Goal: Information Seeking & Learning: Learn about a topic

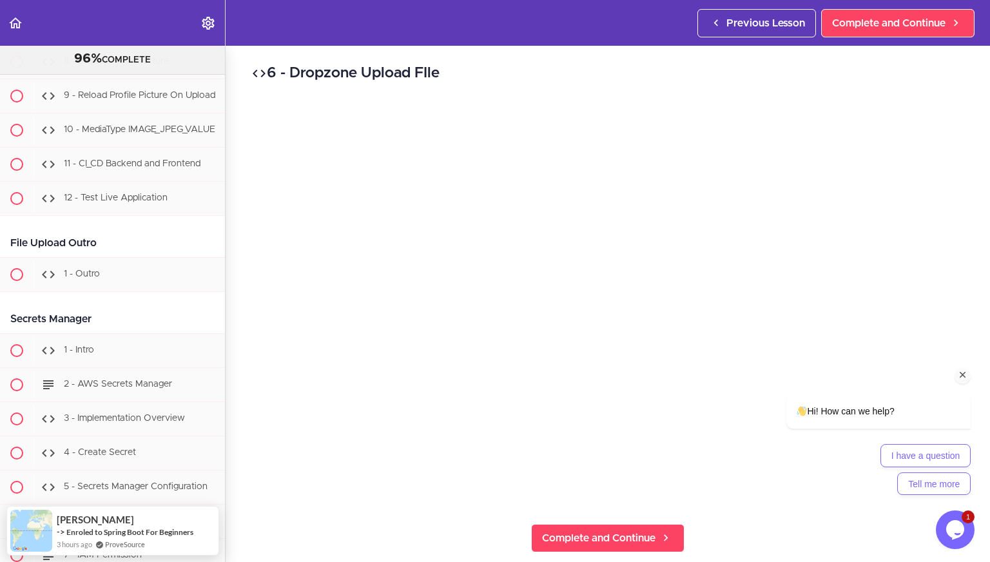
click at [964, 374] on icon "Chat attention grabber" at bounding box center [963, 375] width 12 height 12
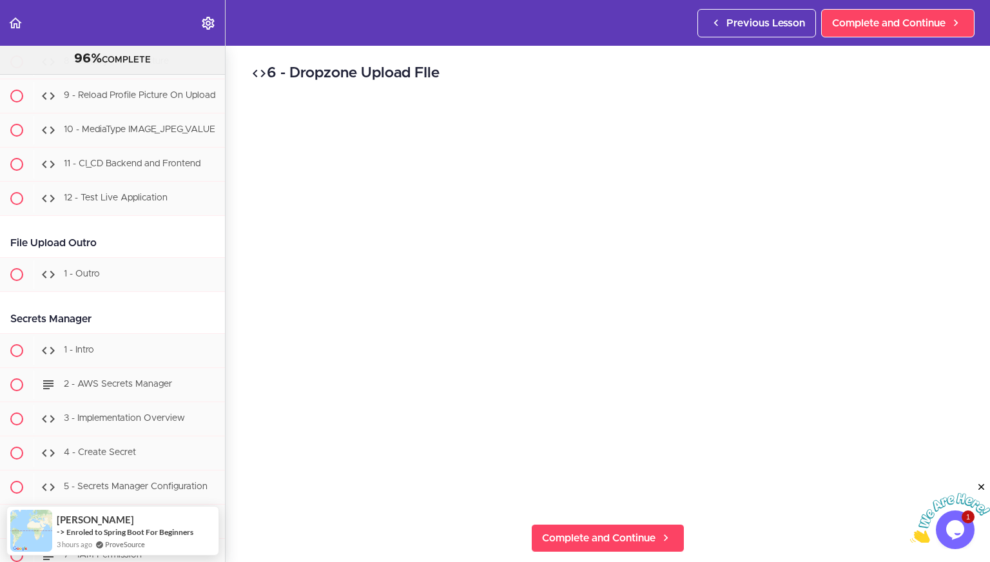
click at [981, 487] on icon "Close" at bounding box center [982, 487] width 12 height 12
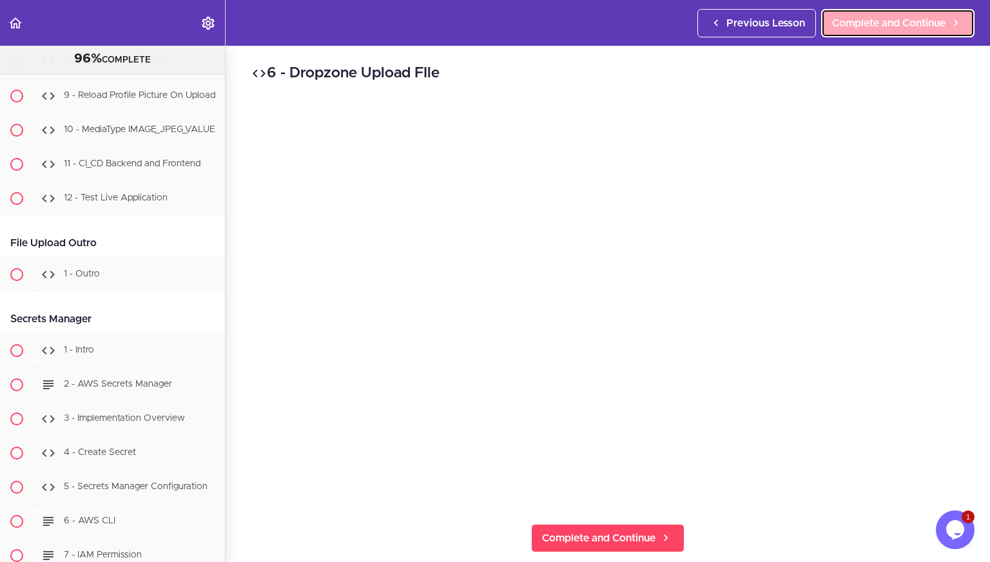
click at [908, 20] on span "Complete and Continue" at bounding box center [888, 22] width 113 height 15
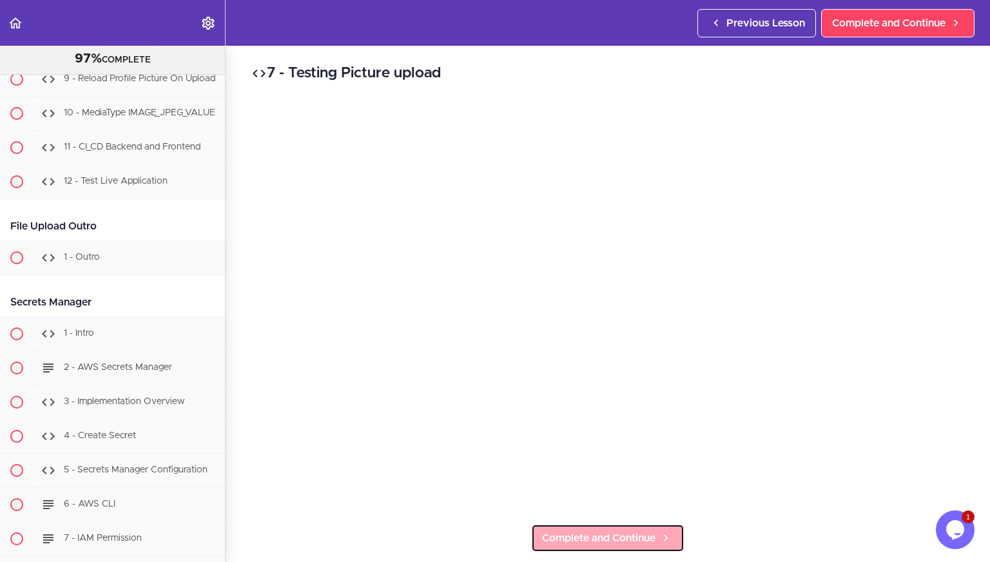
click at [575, 532] on span "Complete and Continue" at bounding box center [598, 537] width 113 height 15
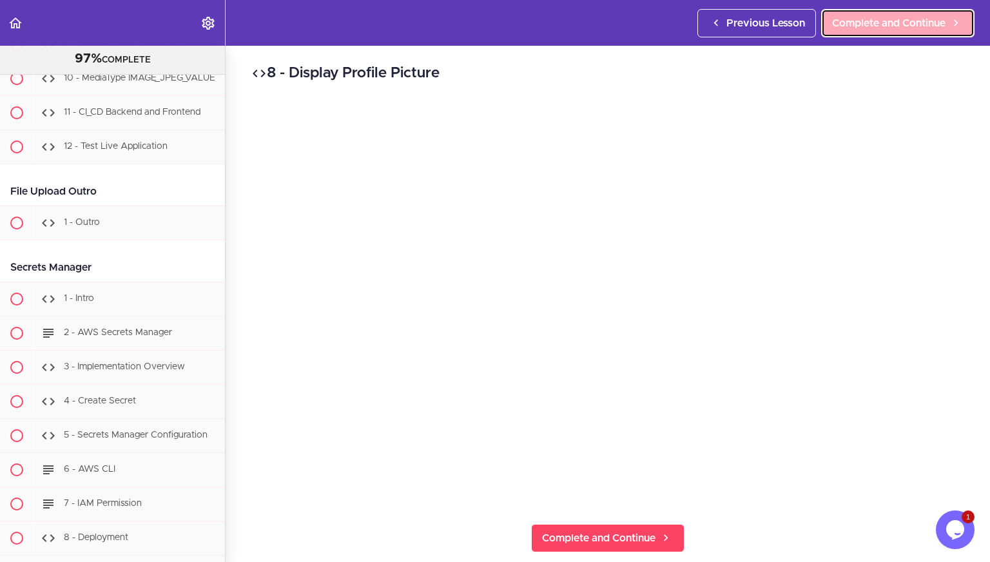
click at [857, 23] on span "Complete and Continue" at bounding box center [888, 22] width 113 height 15
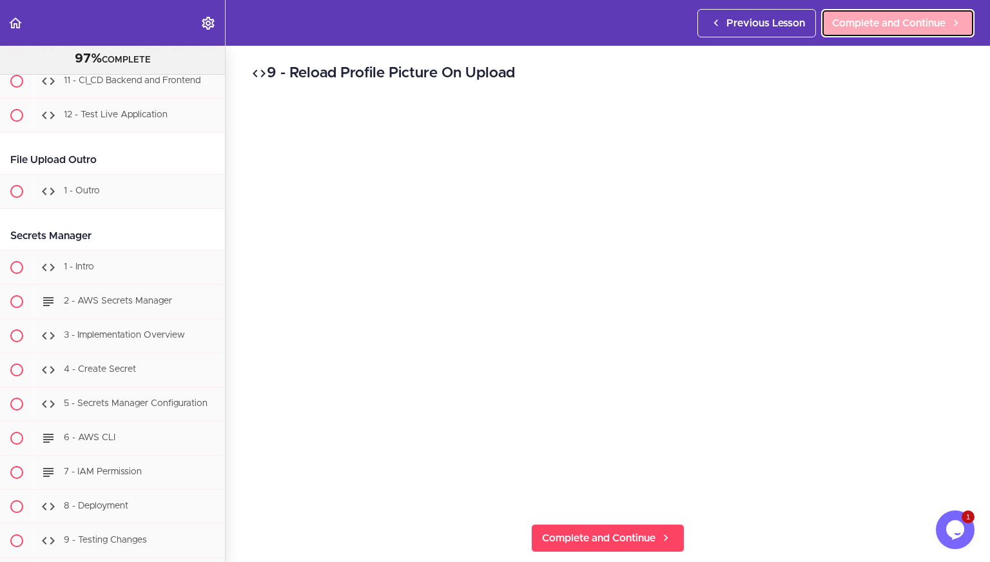
scroll to position [32084, 0]
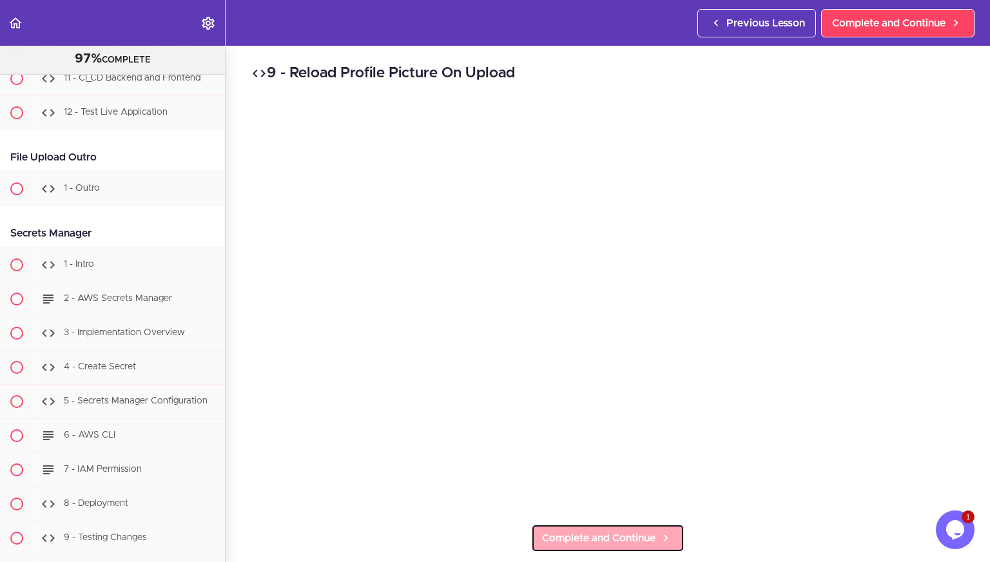
click at [542, 532] on span "Complete and Continue" at bounding box center [598, 537] width 113 height 15
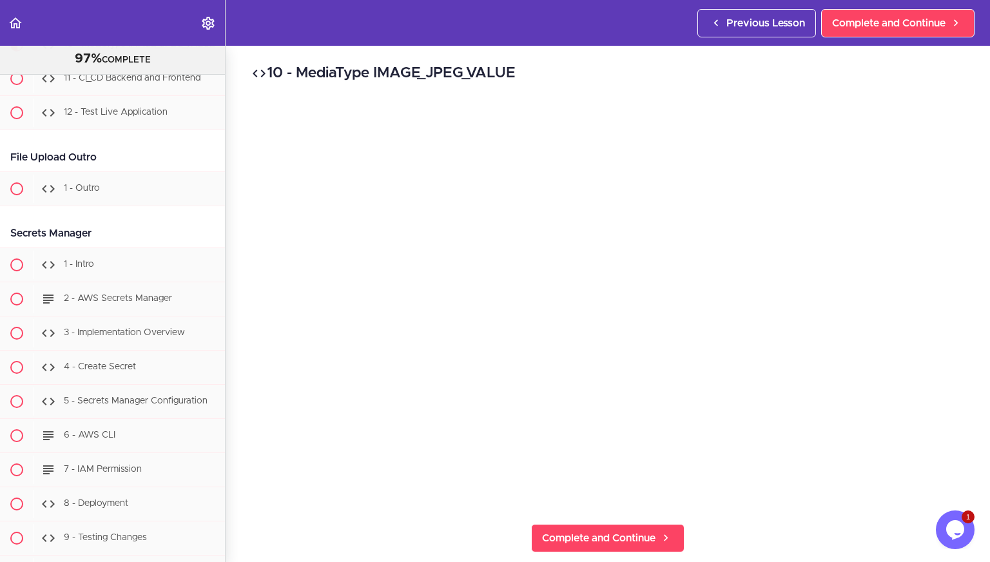
scroll to position [32125, 0]
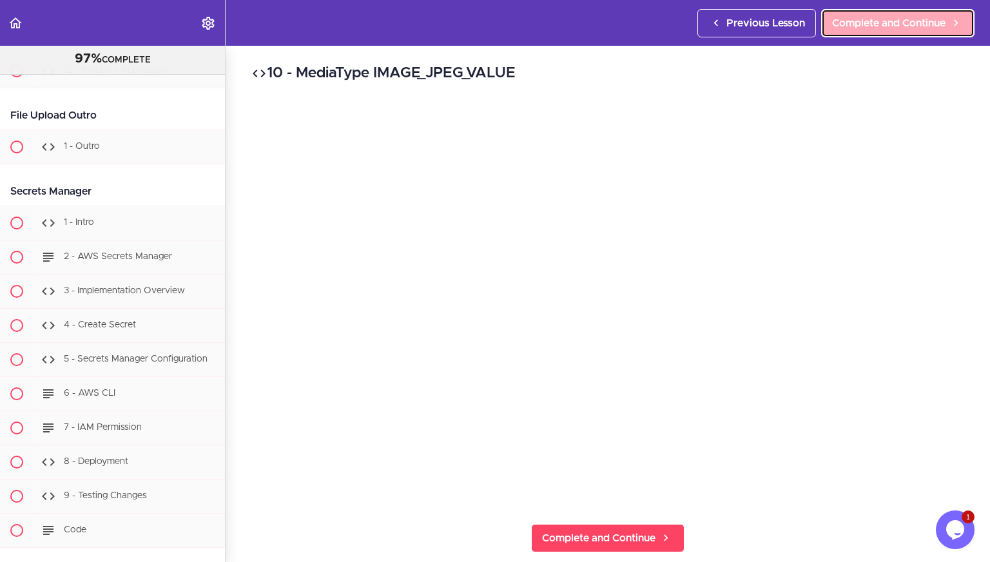
click at [860, 27] on span "Complete and Continue" at bounding box center [888, 22] width 113 height 15
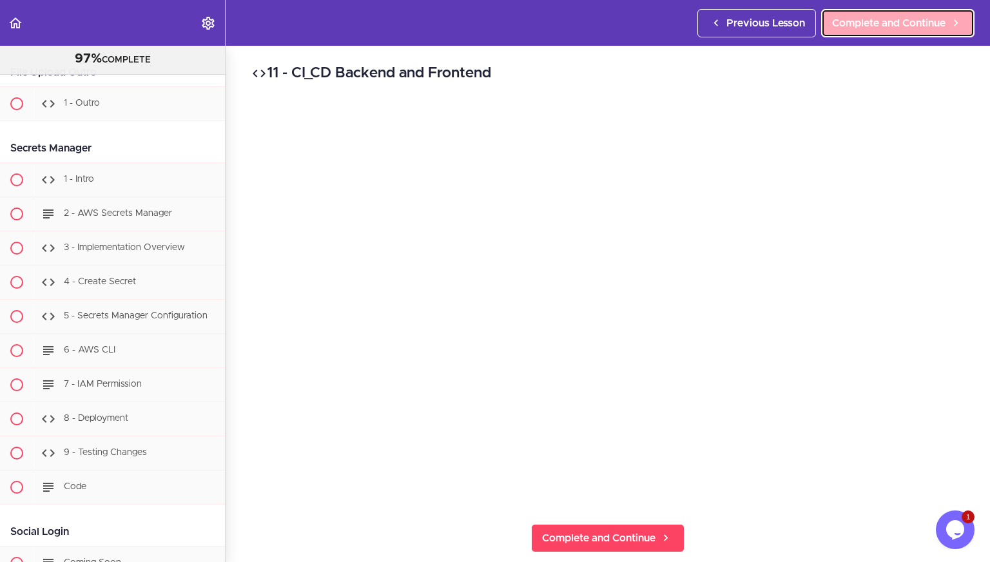
click at [915, 23] on span "Complete and Continue" at bounding box center [888, 22] width 113 height 15
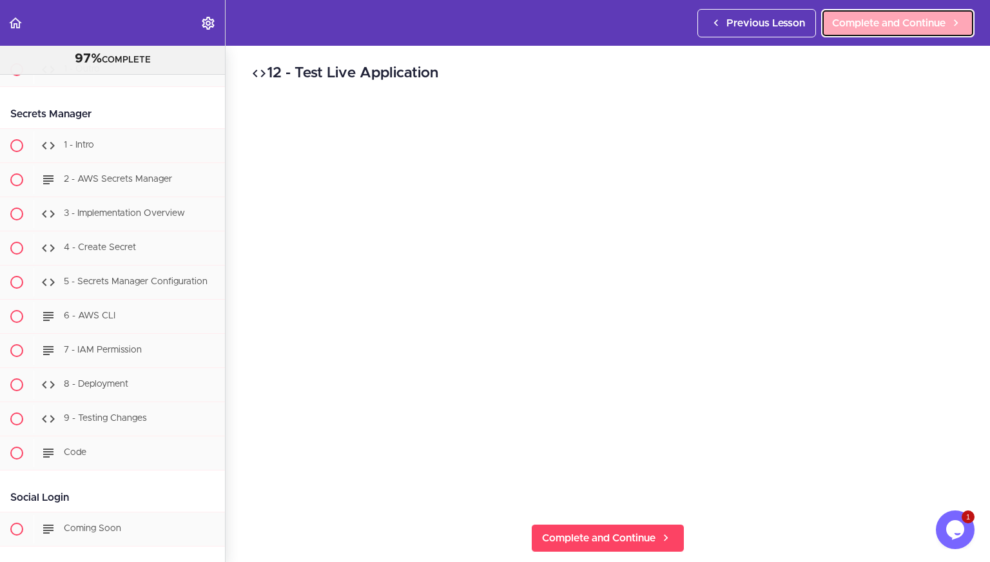
click at [897, 19] on span "Complete and Continue" at bounding box center [888, 22] width 113 height 15
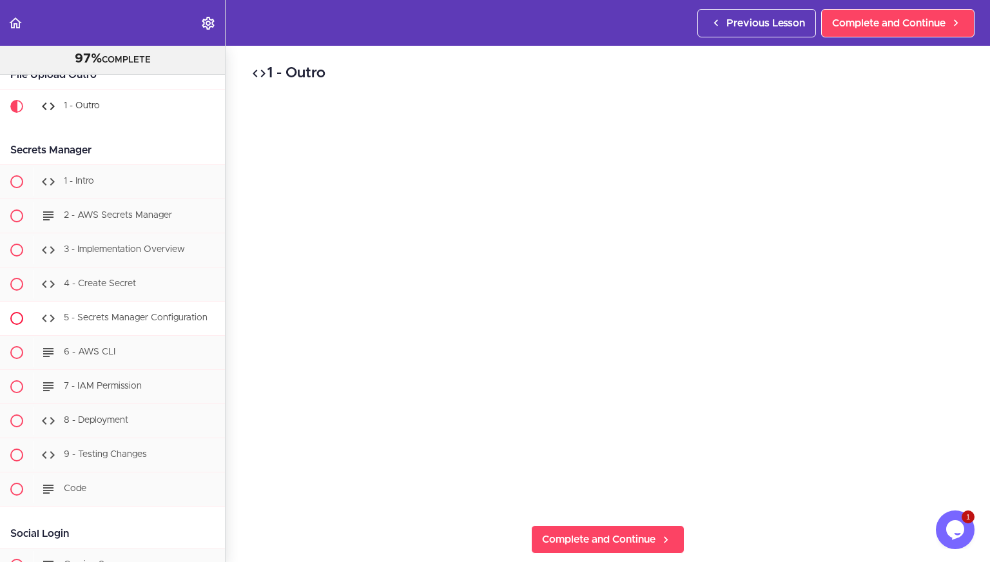
scroll to position [32141, 0]
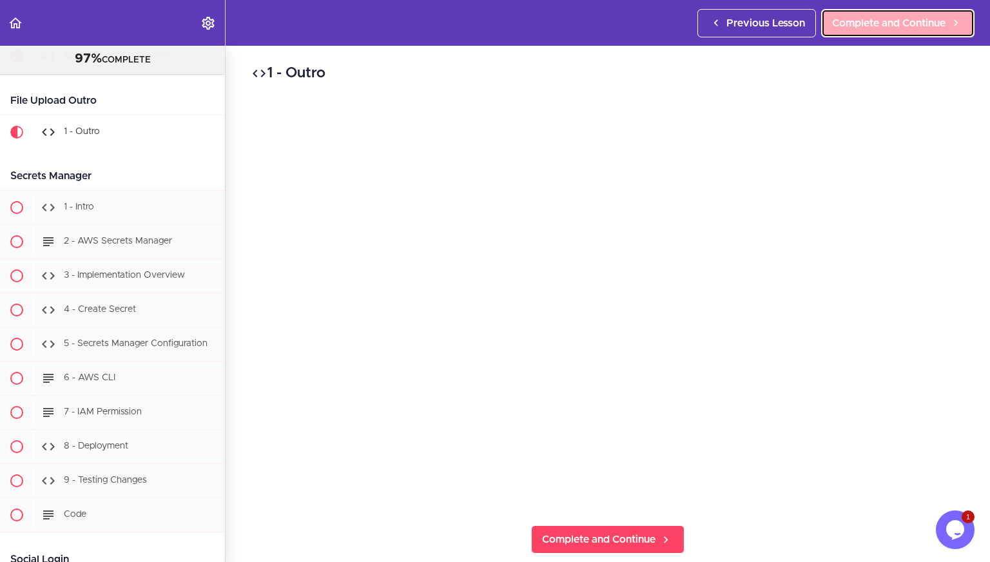
click at [851, 30] on span "Complete and Continue" at bounding box center [888, 22] width 113 height 15
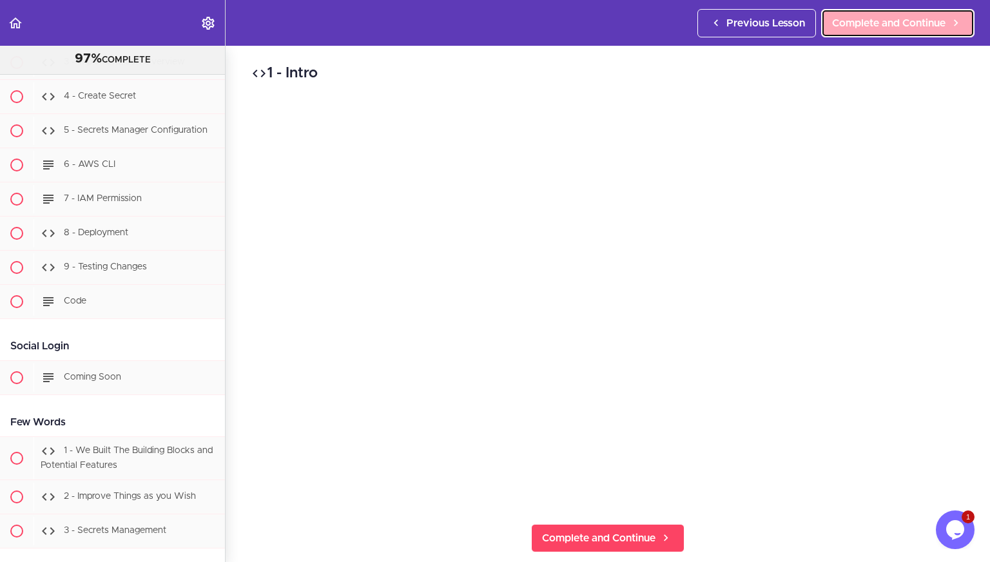
click at [889, 20] on span "Complete and Continue" at bounding box center [888, 22] width 113 height 15
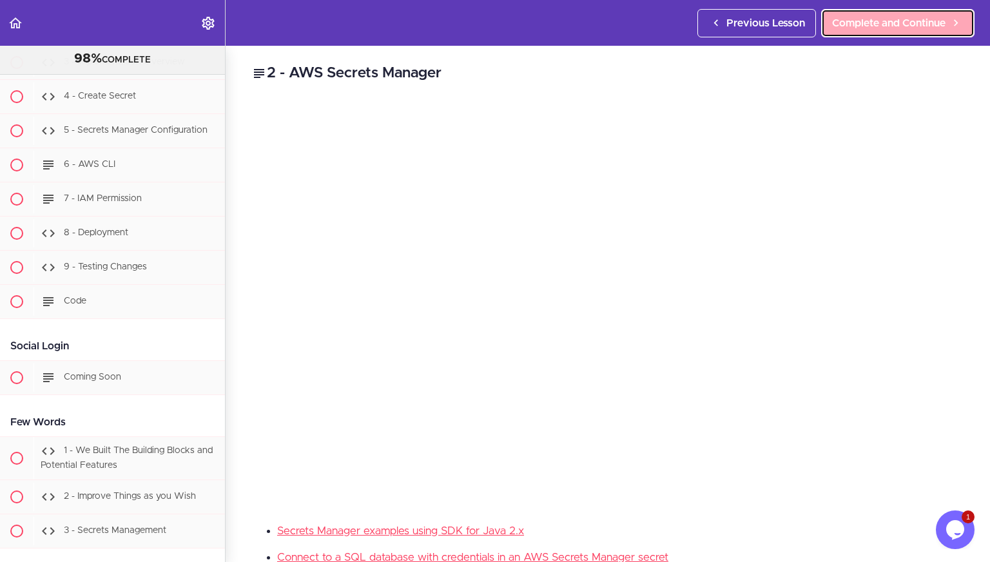
scroll to position [32388, 0]
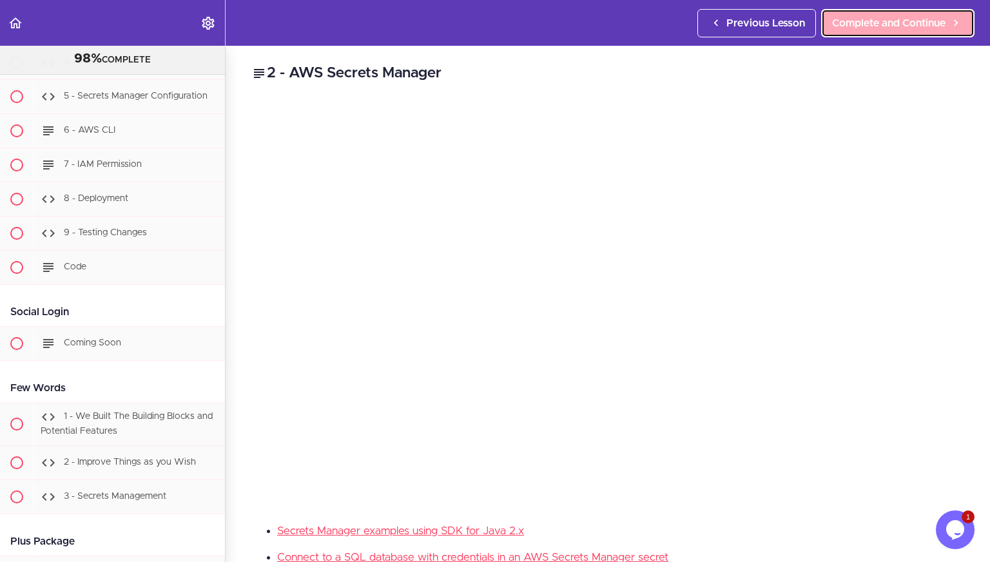
click at [925, 31] on link "Complete and Continue" at bounding box center [897, 23] width 153 height 28
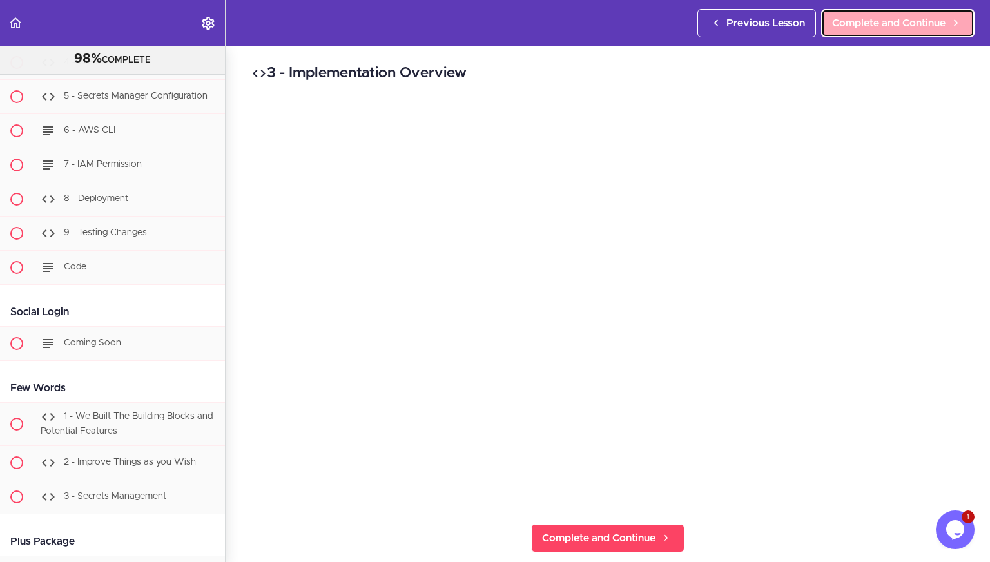
scroll to position [32422, 0]
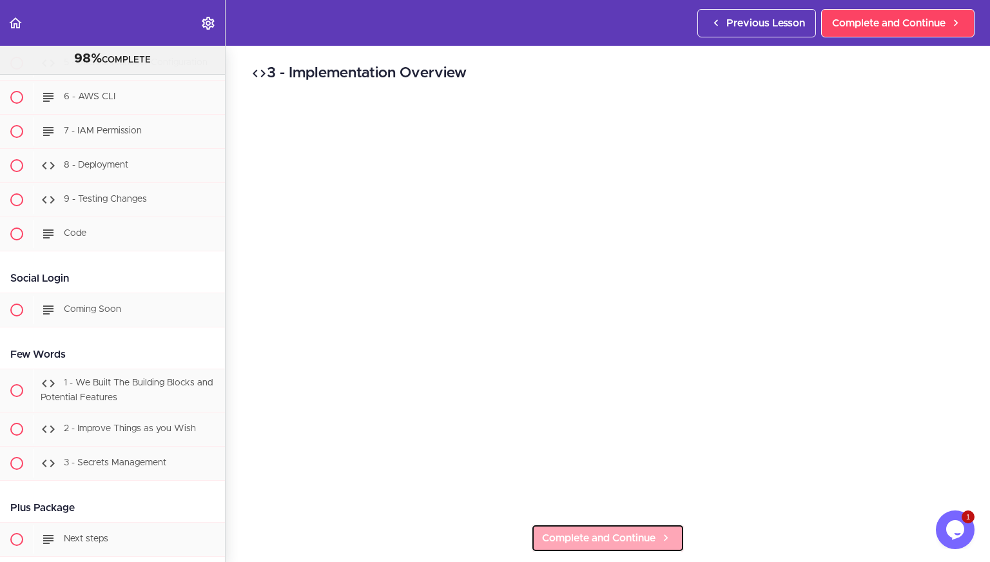
click at [629, 530] on span "Complete and Continue" at bounding box center [598, 537] width 113 height 15
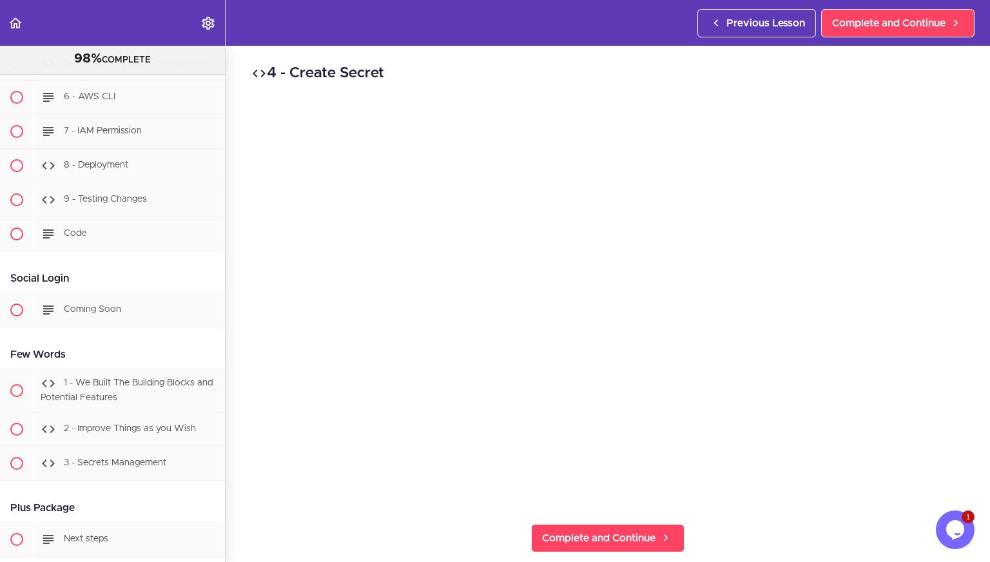
scroll to position [32457, 0]
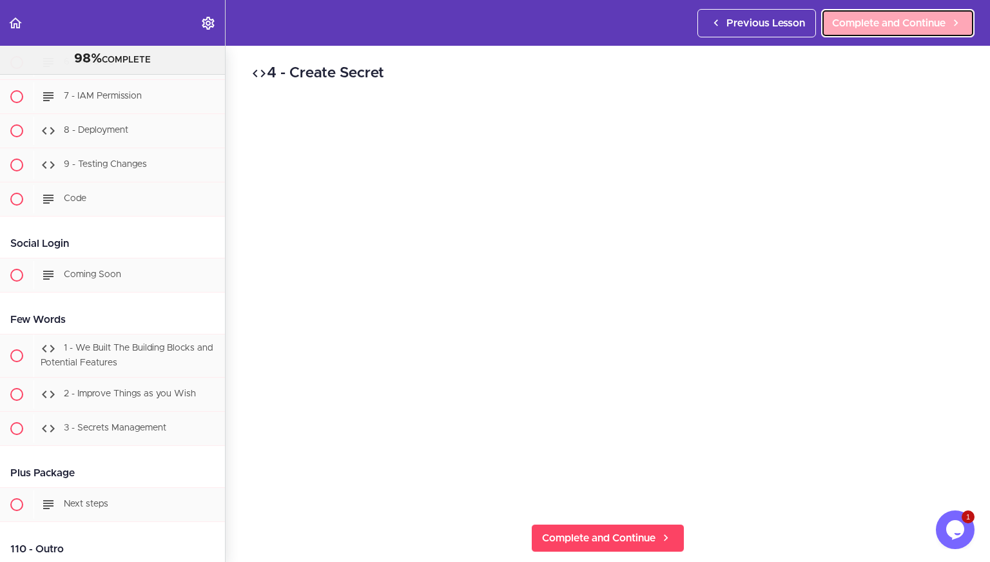
click at [885, 19] on span "Complete and Continue" at bounding box center [888, 22] width 113 height 15
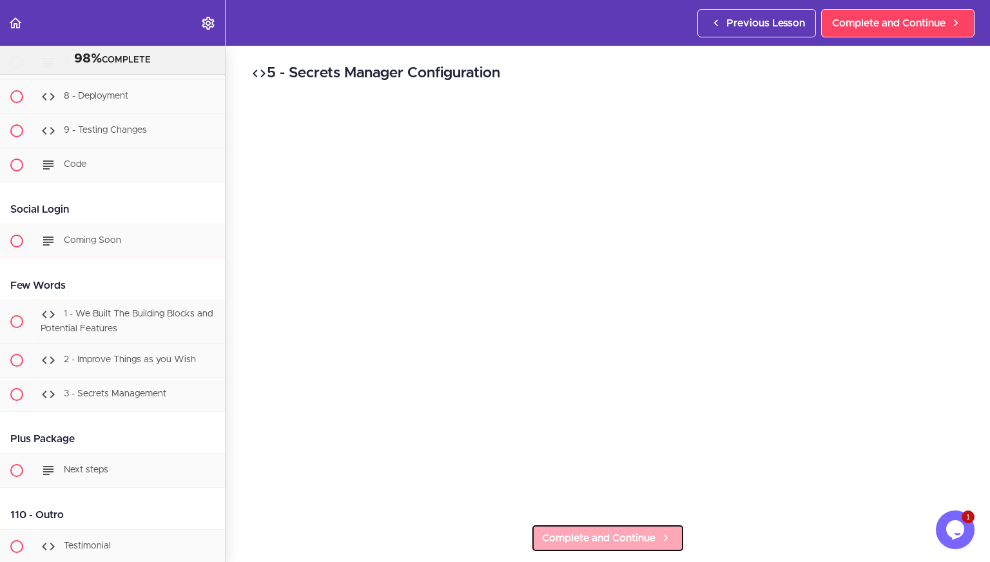
click at [567, 534] on span "Complete and Continue" at bounding box center [598, 537] width 113 height 15
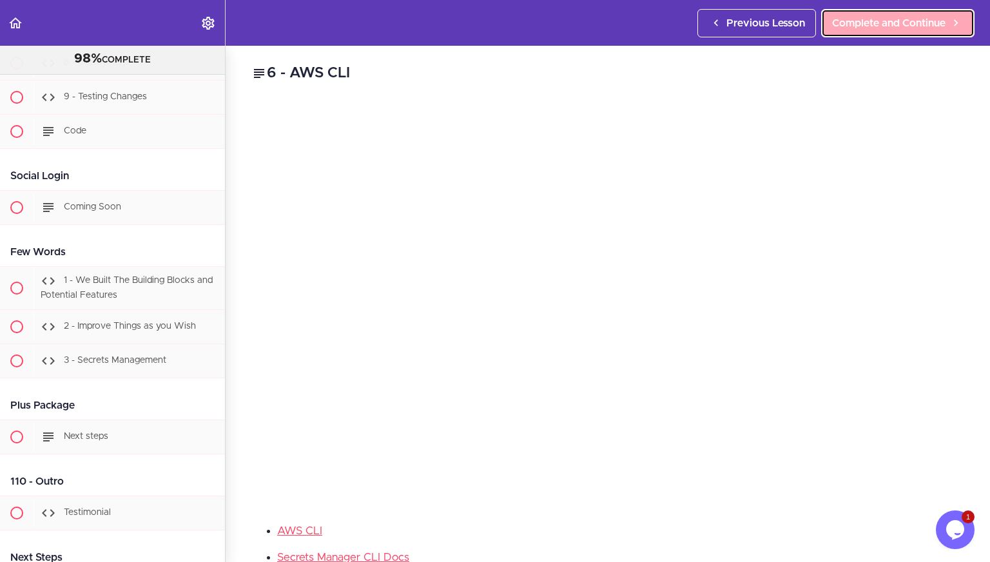
click at [886, 32] on link "Complete and Continue" at bounding box center [897, 23] width 153 height 28
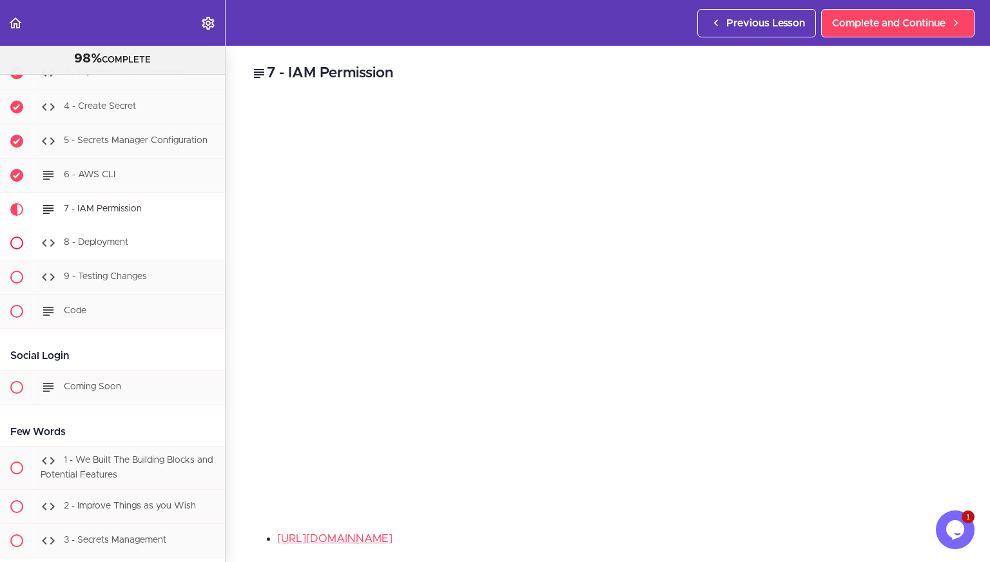
scroll to position [32313, 0]
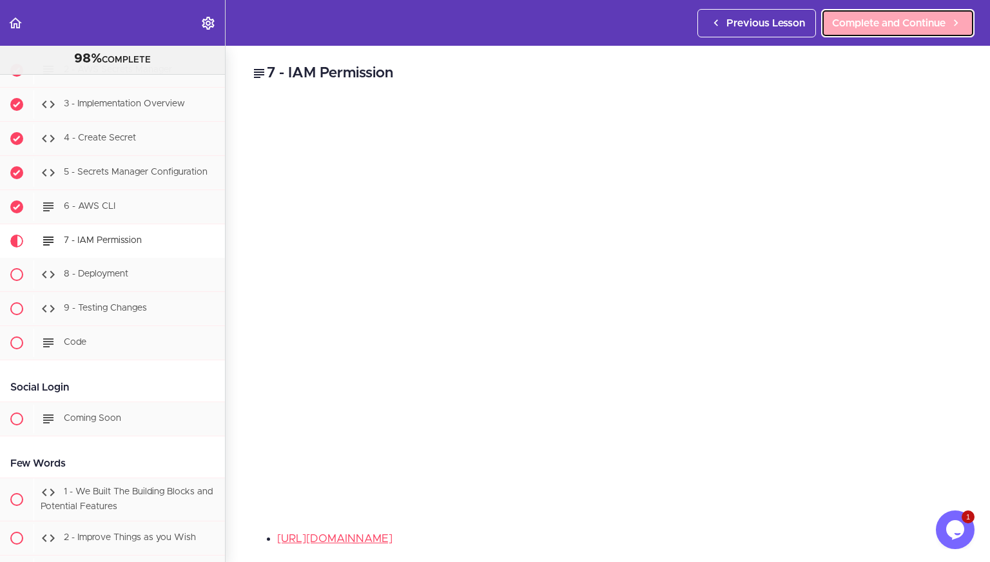
click at [888, 26] on span "Complete and Continue" at bounding box center [888, 22] width 113 height 15
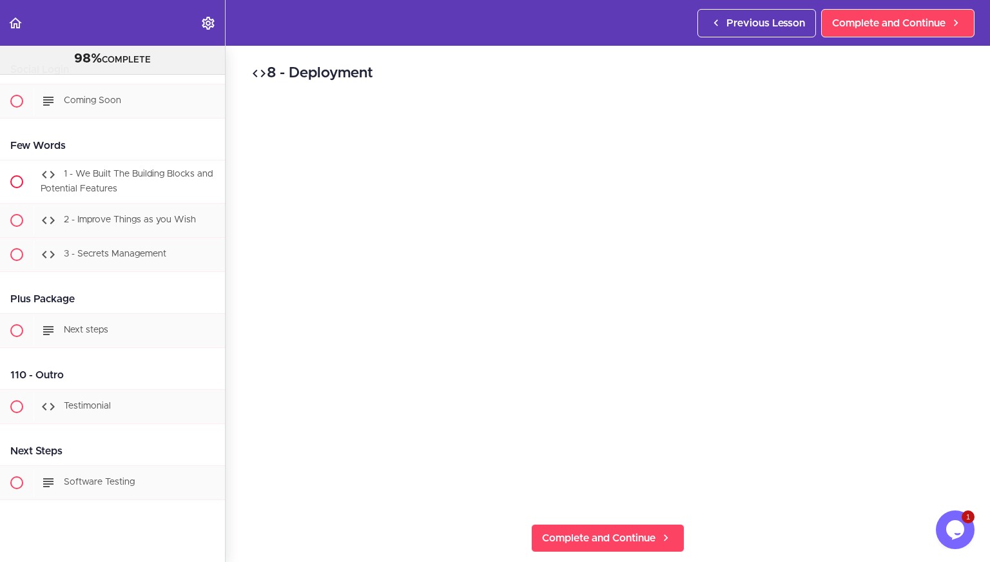
scroll to position [32615, 0]
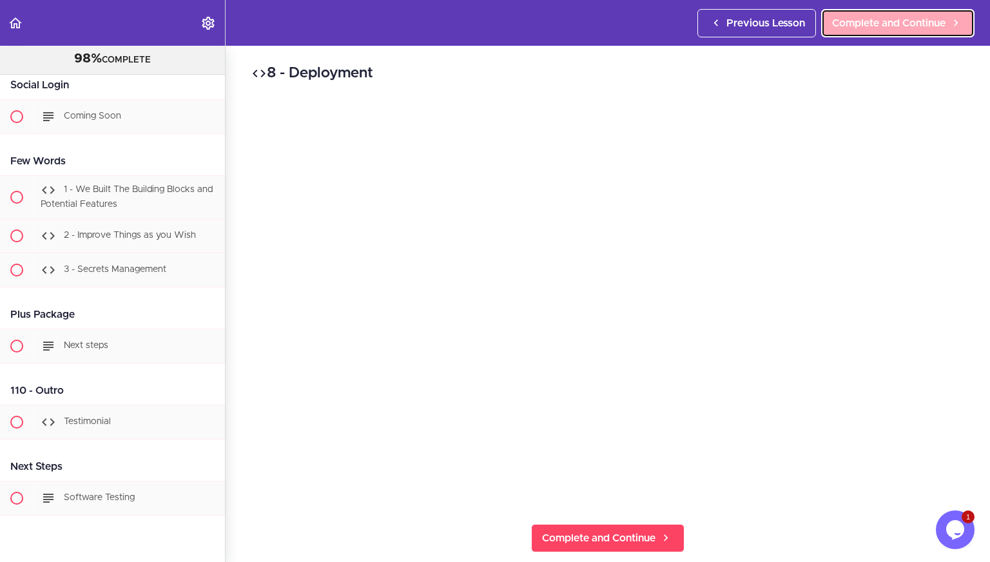
click at [888, 31] on link "Complete and Continue" at bounding box center [897, 23] width 153 height 28
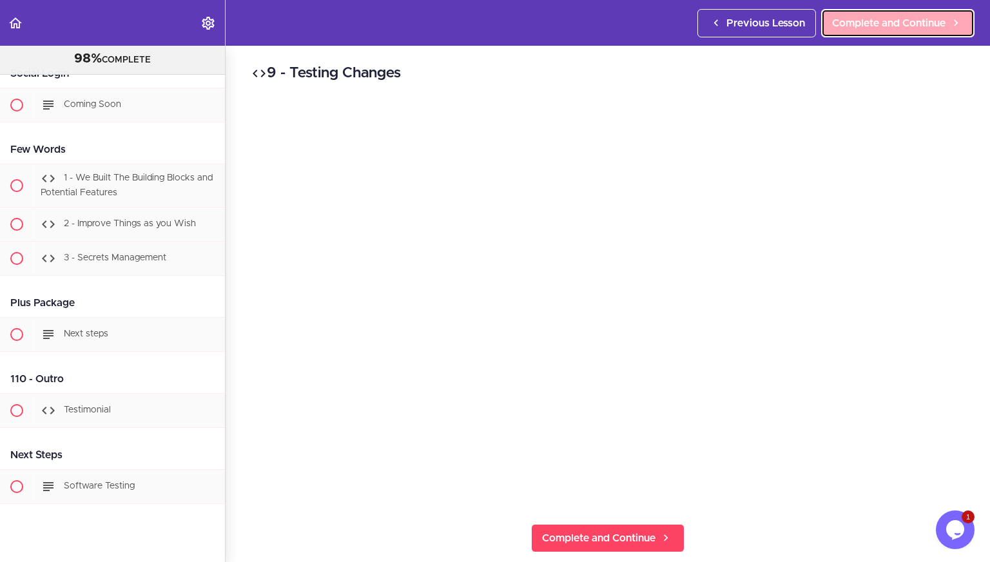
click at [859, 30] on span "Complete and Continue" at bounding box center [888, 22] width 113 height 15
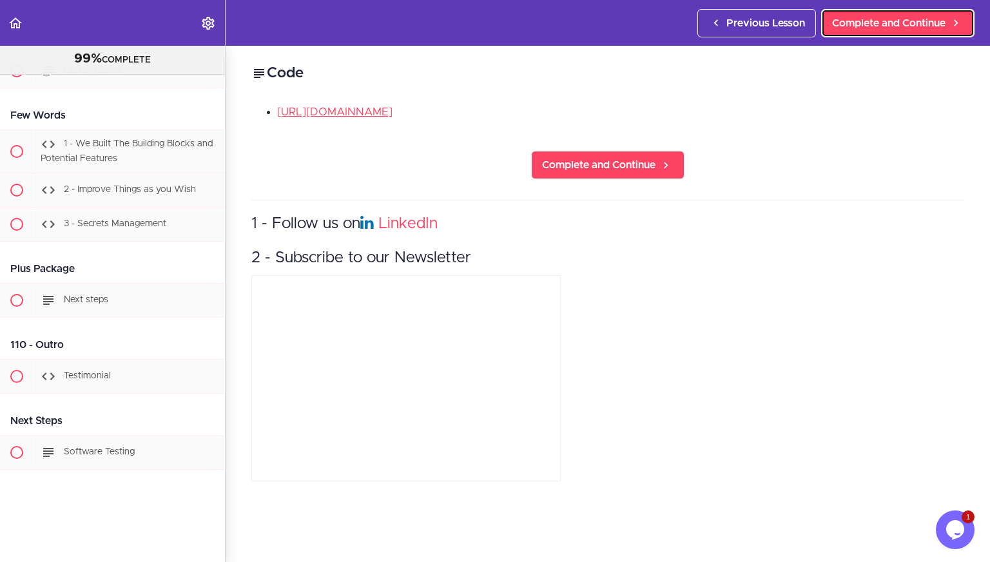
scroll to position [32661, 0]
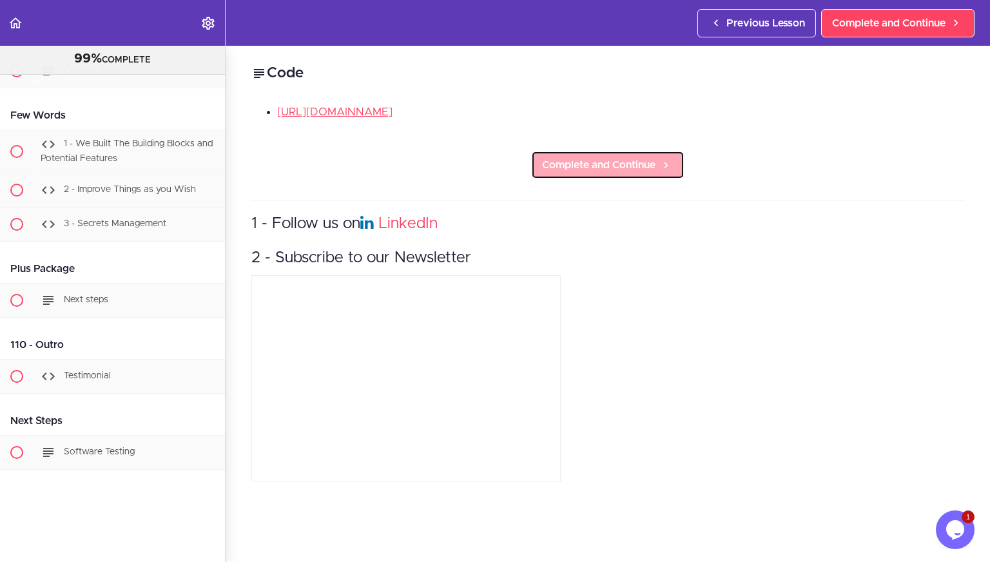
click at [662, 172] on link "Complete and Continue" at bounding box center [607, 165] width 153 height 28
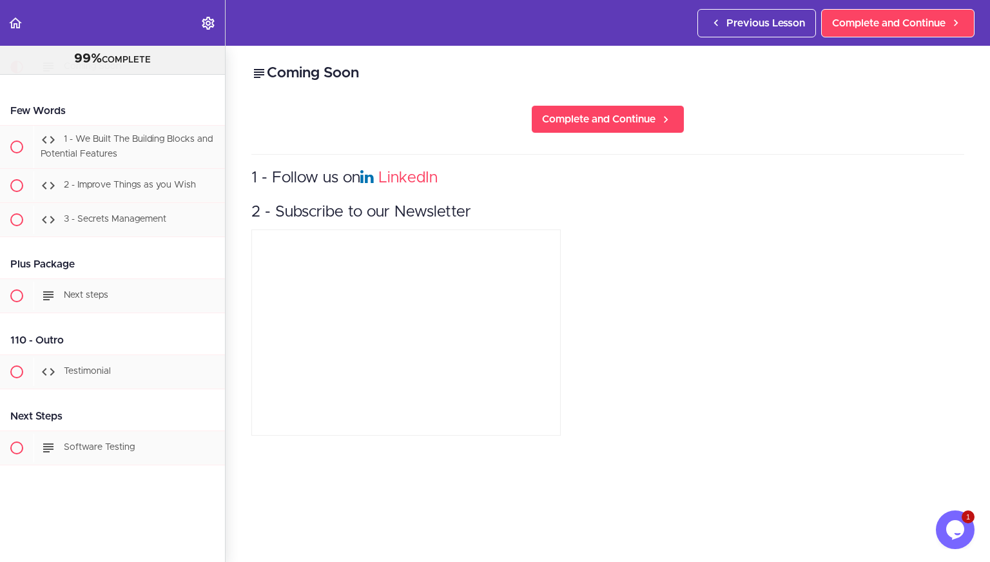
scroll to position [32736, 0]
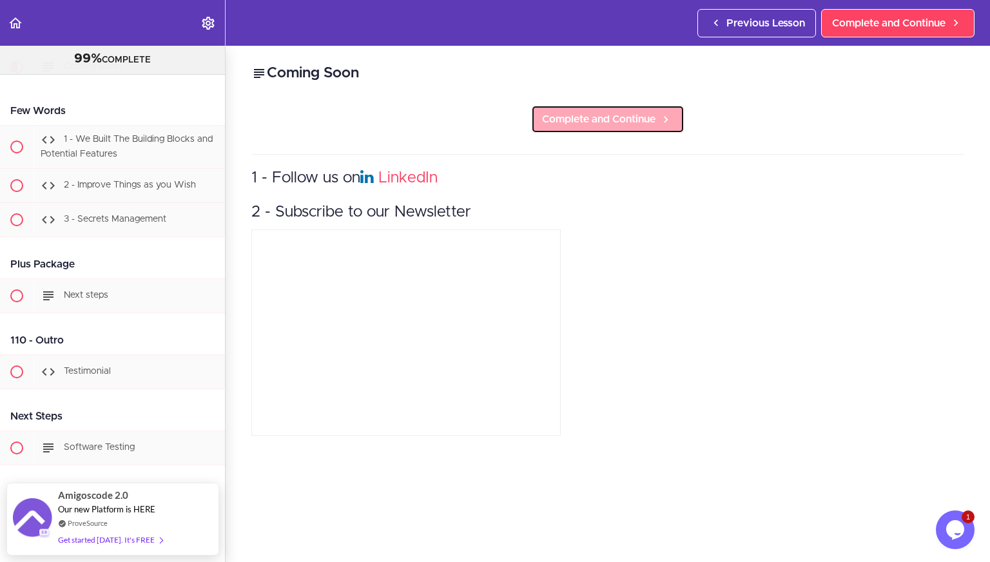
click at [593, 124] on span "Complete and Continue" at bounding box center [598, 119] width 113 height 15
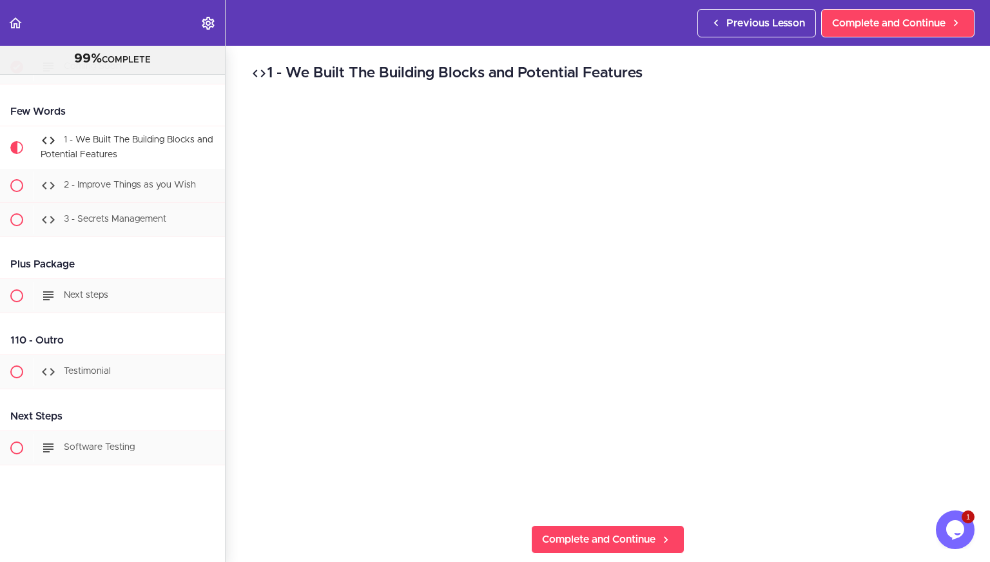
scroll to position [32788, 0]
click at [880, 37] on link "Complete and Continue" at bounding box center [897, 23] width 153 height 28
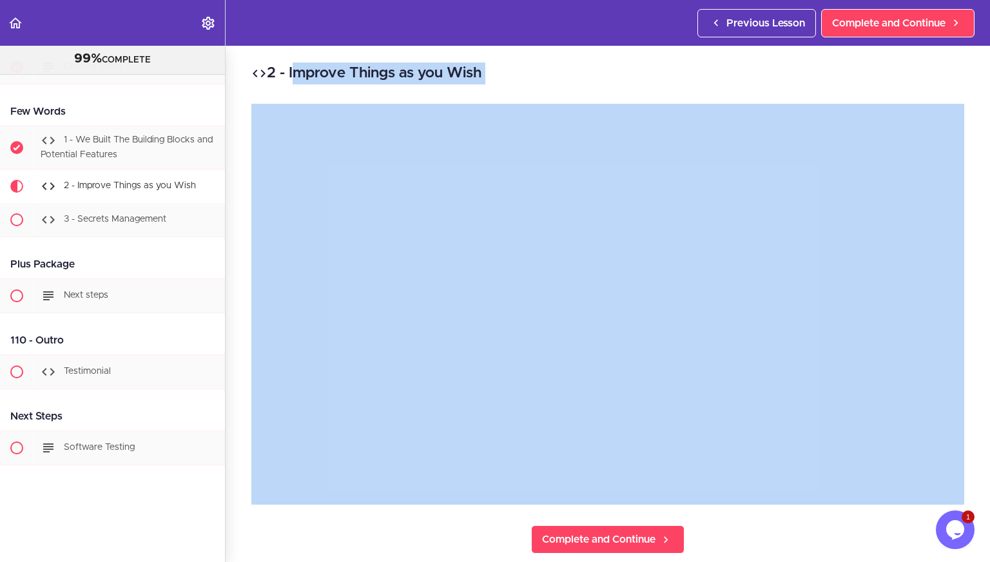
drag, startPoint x: 619, startPoint y: 60, endPoint x: 793, endPoint y: 105, distance: 179.8
click at [503, 93] on div "2 - Improve Things as you Wish Complete and Continue 1 - Follow us on LinkedIn …" at bounding box center [608, 304] width 764 height 516
click at [882, 32] on link "Complete and Continue" at bounding box center [897, 23] width 153 height 28
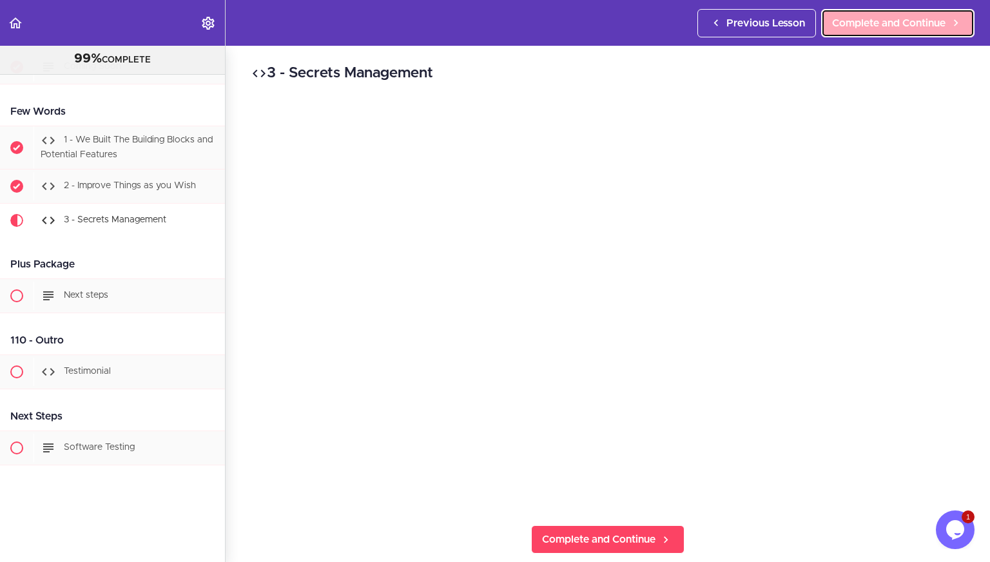
click at [926, 34] on link "Complete and Continue" at bounding box center [897, 23] width 153 height 28
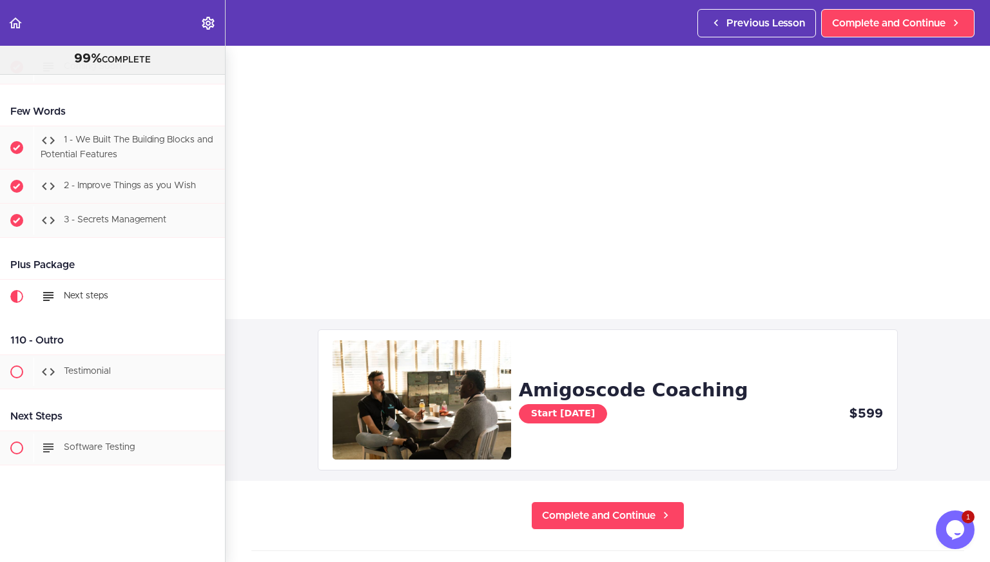
scroll to position [204, 0]
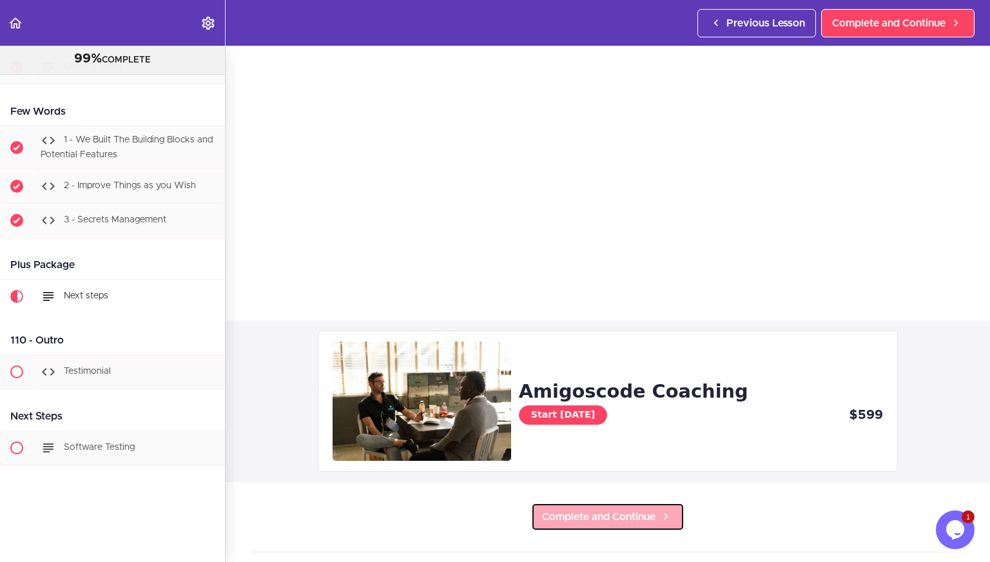
click at [668, 510] on icon at bounding box center [665, 517] width 15 height 14
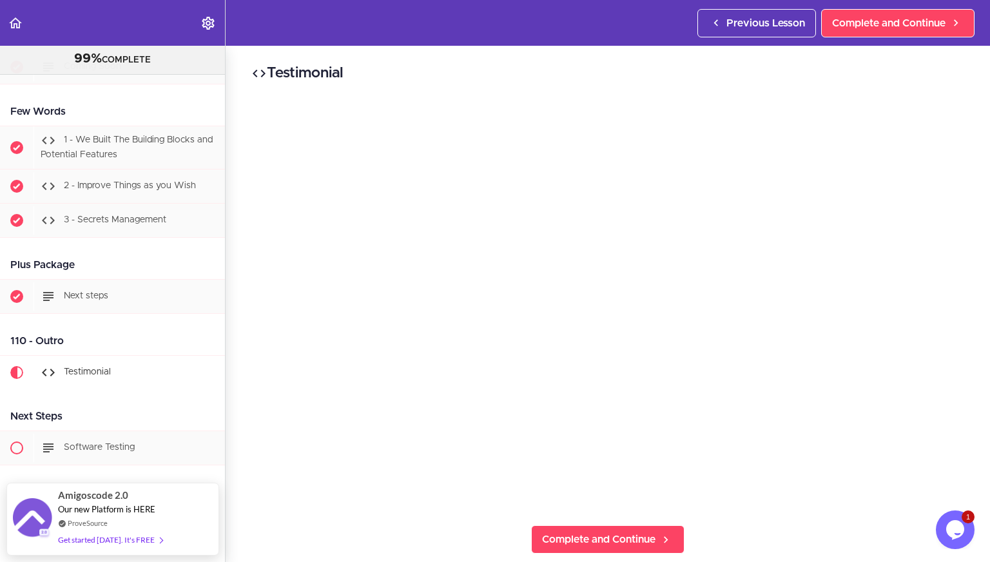
click at [321, 70] on h2 "Testimonial" at bounding box center [607, 74] width 713 height 22
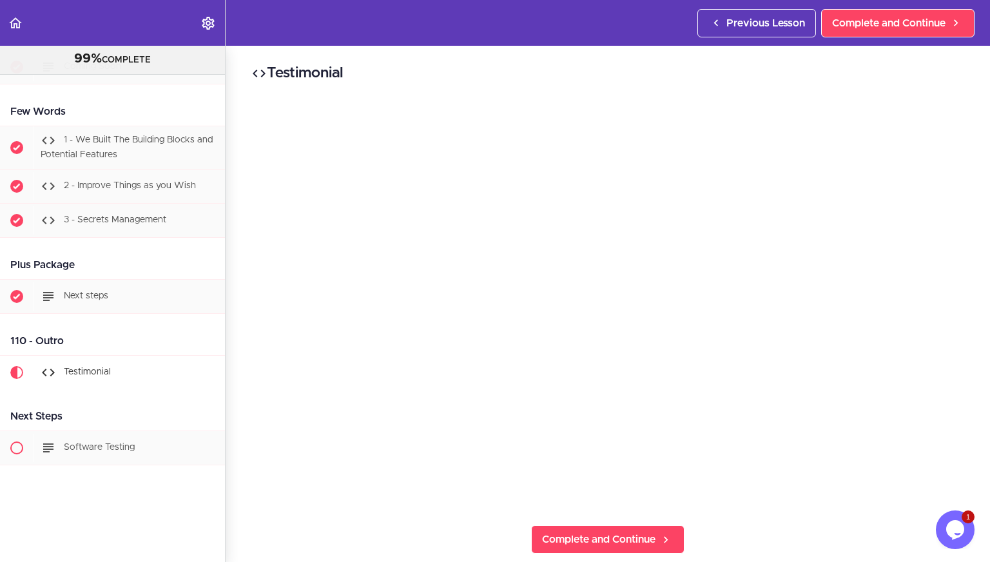
click at [313, 48] on div at bounding box center [313, 48] width 0 height 0
click at [447, 64] on h2 "Testimonial" at bounding box center [607, 74] width 713 height 22
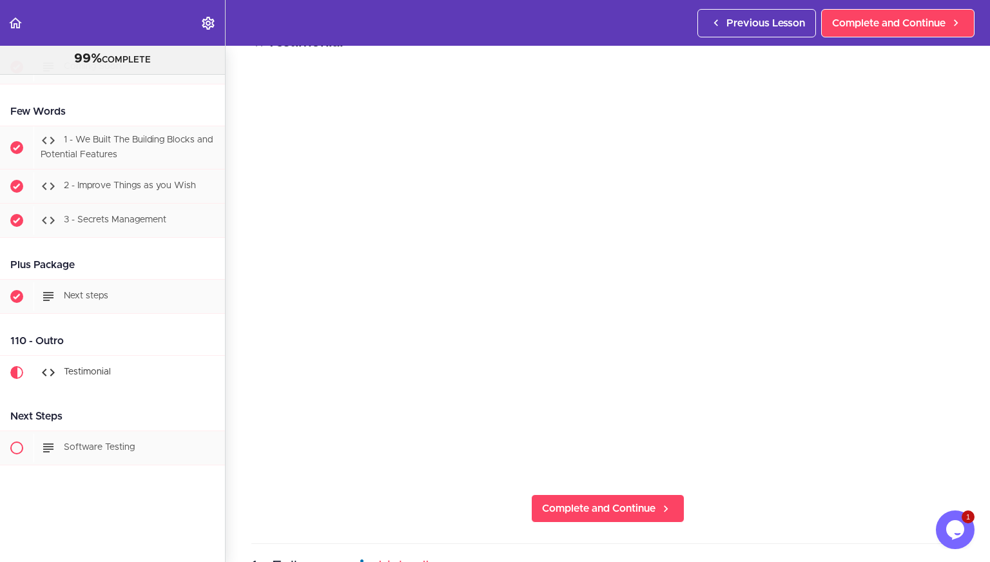
scroll to position [36, 0]
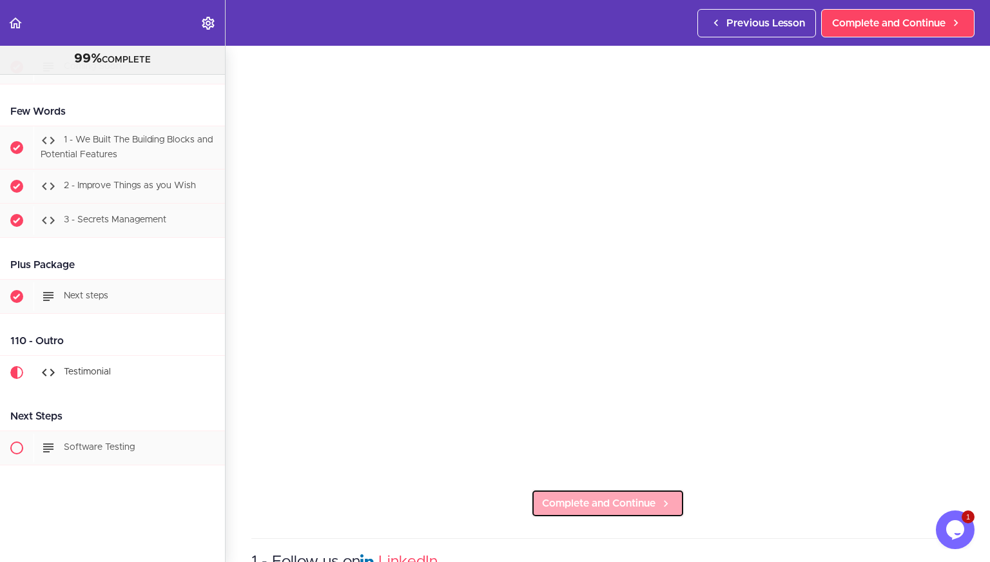
click at [542, 504] on span "Complete and Continue" at bounding box center [598, 503] width 113 height 15
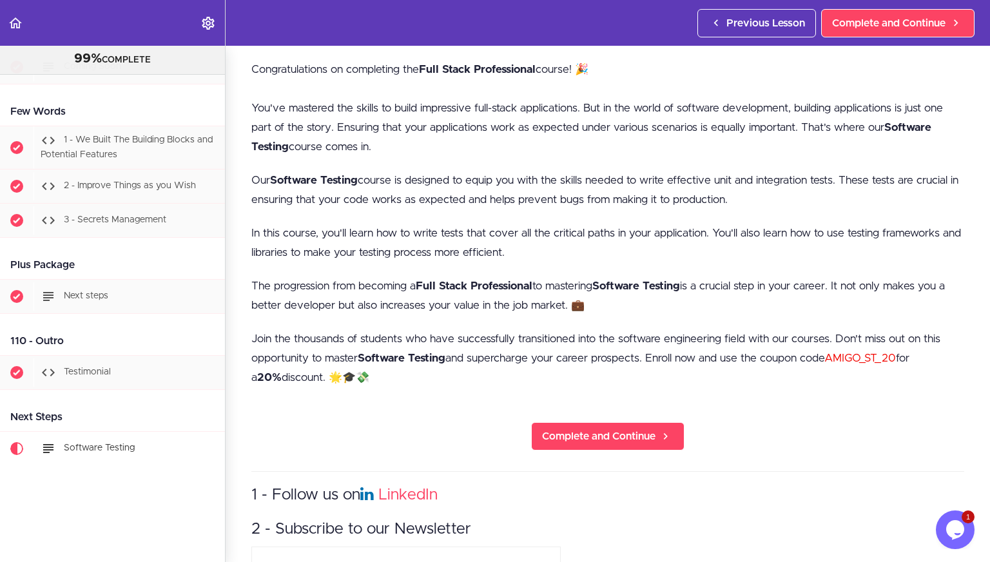
scroll to position [208, 0]
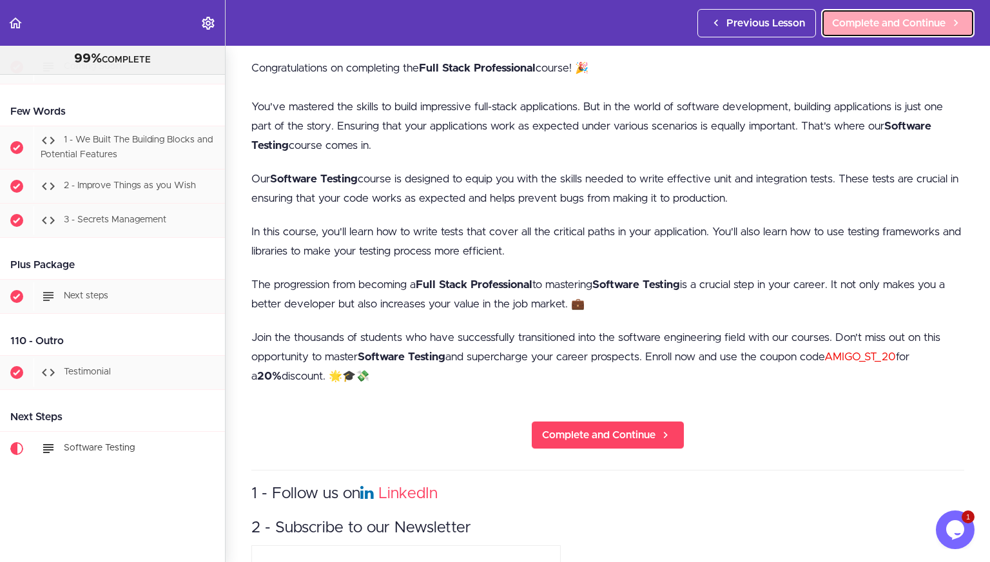
click at [862, 24] on span "Complete and Continue" at bounding box center [888, 22] width 113 height 15
